Goal: Task Accomplishment & Management: Manage account settings

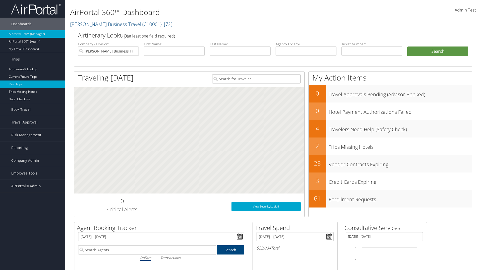
click at [33, 84] on link "Past Trips" at bounding box center [32, 85] width 65 height 8
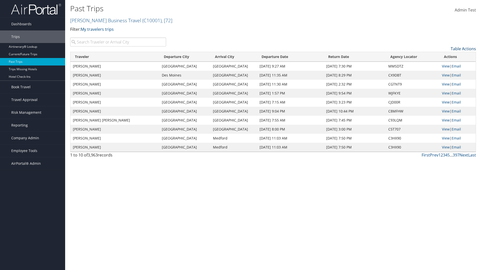
click at [463, 49] on link "Table Actions" at bounding box center [463, 49] width 25 height 6
click at [442, 65] on link "Column Visibility" at bounding box center [443, 65] width 66 height 9
click at [442, 57] on link "Traveler" at bounding box center [443, 57] width 66 height 9
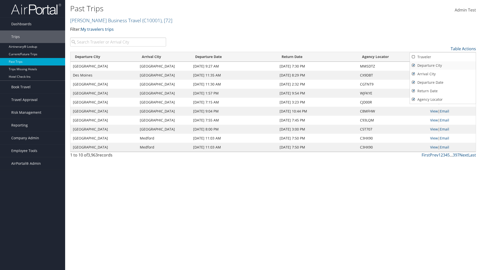
click at [442, 66] on link "Departure City" at bounding box center [443, 65] width 66 height 9
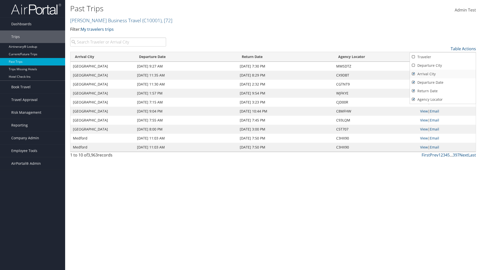
click at [442, 74] on link "Arrival City" at bounding box center [443, 74] width 66 height 9
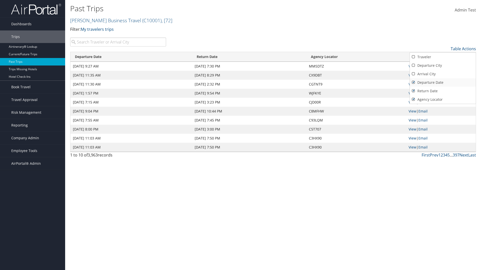
click at [442, 83] on link "Departure Date" at bounding box center [443, 82] width 66 height 9
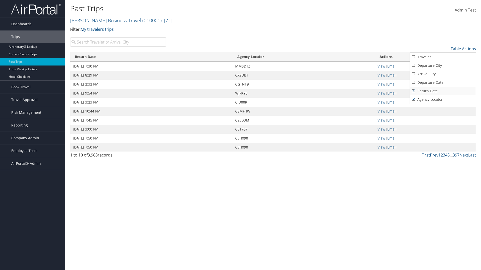
click at [442, 91] on link "Return Date" at bounding box center [443, 91] width 66 height 9
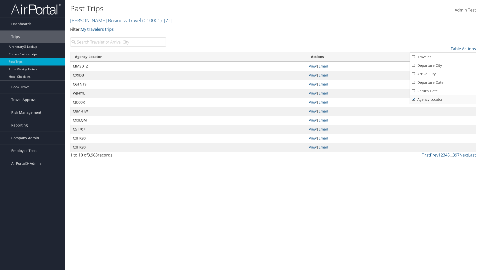
click at [442, 100] on link "Agency Locator" at bounding box center [443, 99] width 66 height 9
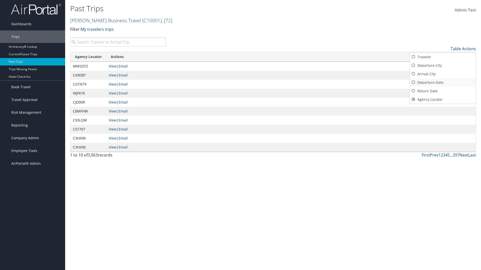
click at [442, 91] on link "Return Date" at bounding box center [443, 91] width 66 height 9
click at [442, 83] on link "Departure Date" at bounding box center [443, 82] width 66 height 9
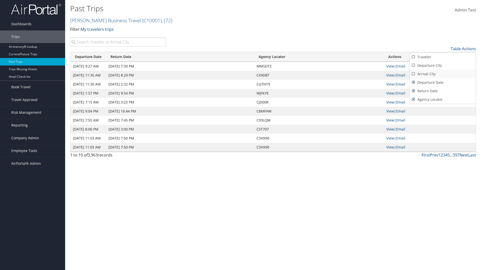
click at [442, 74] on link "Arrival City" at bounding box center [443, 74] width 66 height 9
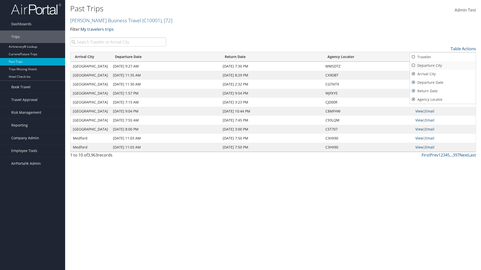
click at [442, 66] on link "Departure City" at bounding box center [443, 65] width 66 height 9
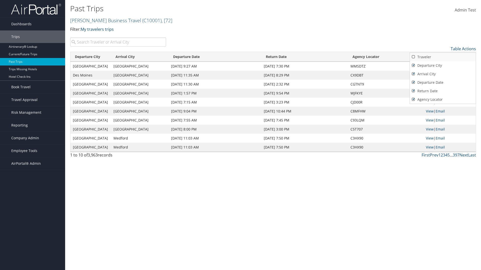
click at [442, 57] on link "Traveler" at bounding box center [443, 57] width 66 height 9
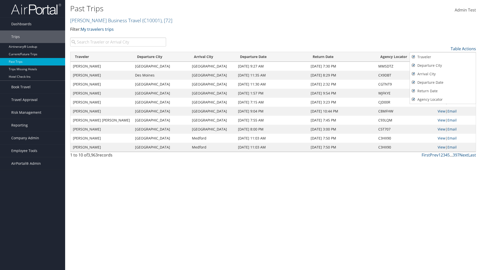
click at [240, 135] on div at bounding box center [240, 135] width 481 height 270
click at [463, 49] on link "Table Actions" at bounding box center [463, 49] width 25 height 6
click at [442, 66] on link "25" at bounding box center [443, 65] width 66 height 9
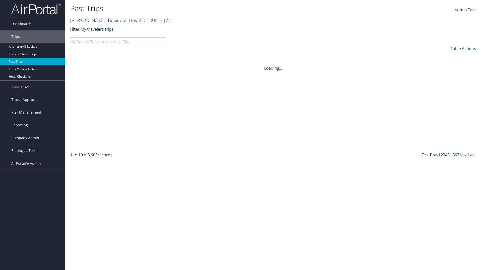
click at [463, 49] on link "Table Actions" at bounding box center [463, 49] width 25 height 6
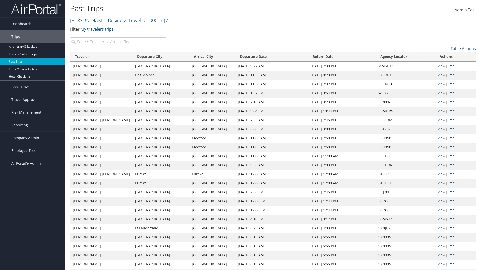
click at [442, 74] on link "Page Length" at bounding box center [443, 73] width 66 height 9
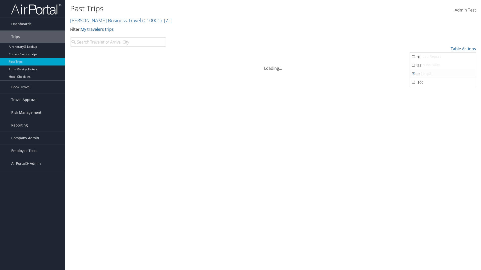
scroll to position [26, 0]
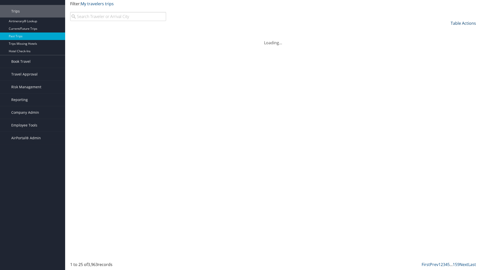
click at [463, 26] on link "Table Actions" at bounding box center [463, 24] width 25 height 6
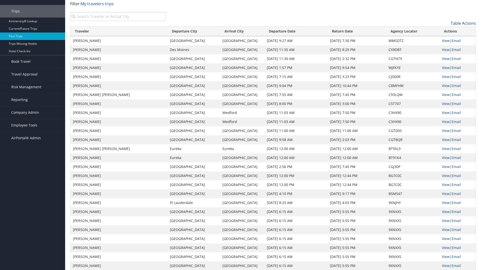
scroll to position [0, 0]
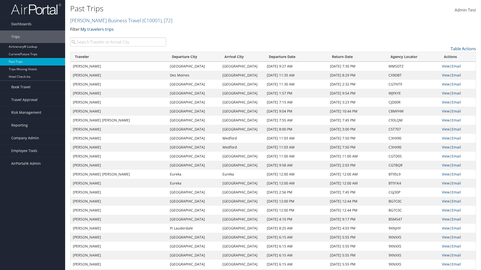
click at [442, 74] on link "Page Length" at bounding box center [443, 73] width 66 height 9
click at [442, 83] on link "100" at bounding box center [443, 82] width 66 height 9
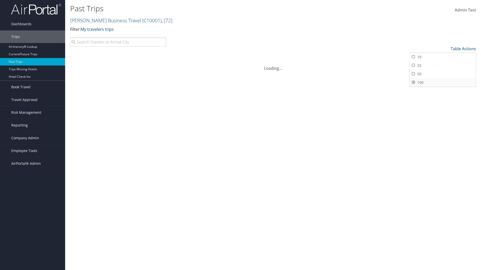
scroll to position [46, 0]
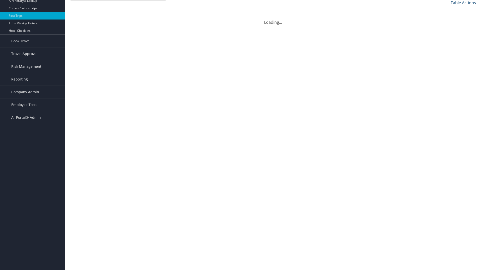
click at [463, 6] on link "Table Actions" at bounding box center [463, 3] width 25 height 6
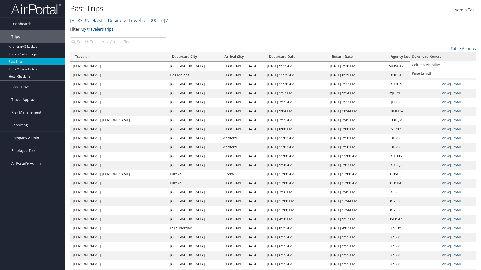
click at [442, 57] on link "Download Report" at bounding box center [443, 56] width 66 height 9
